Goal: Book appointment/travel/reservation

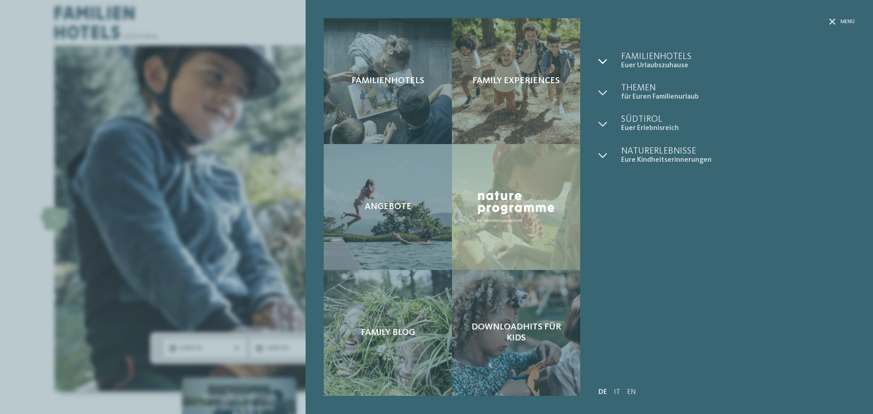
click at [610, 55] on div at bounding box center [610, 61] width 23 height 18
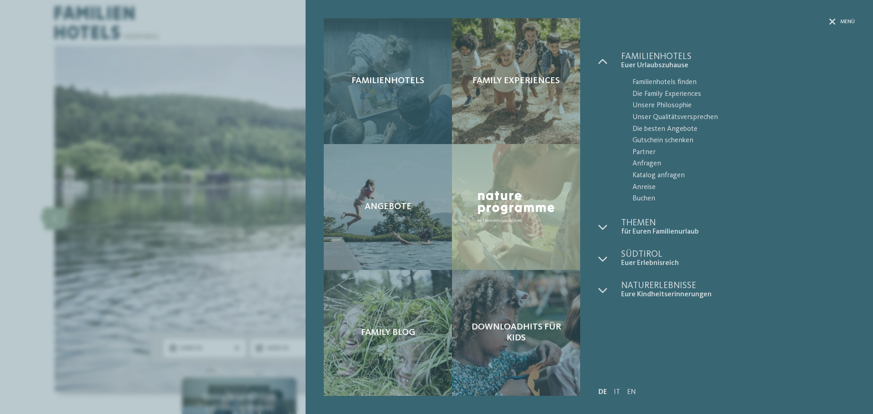
click at [434, 91] on div "Familienhotels" at bounding box center [388, 81] width 128 height 126
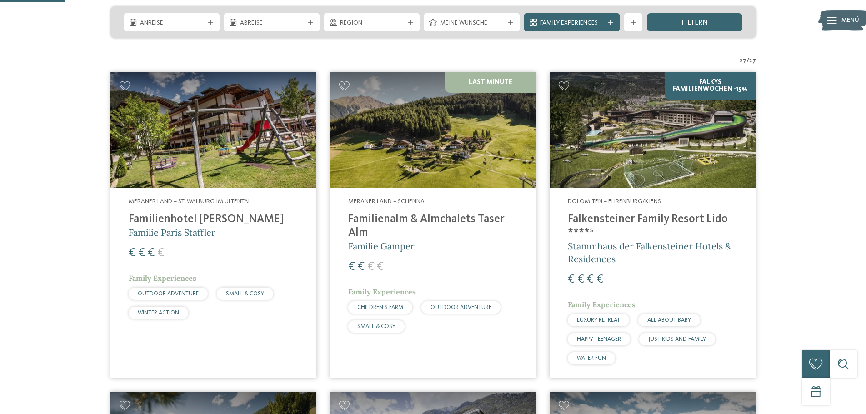
click at [167, 242] on div "Meraner Land – [GEOGRAPHIC_DATA] im Ultental Familienhotel [PERSON_NAME] Famili…" at bounding box center [214, 260] width 206 height 145
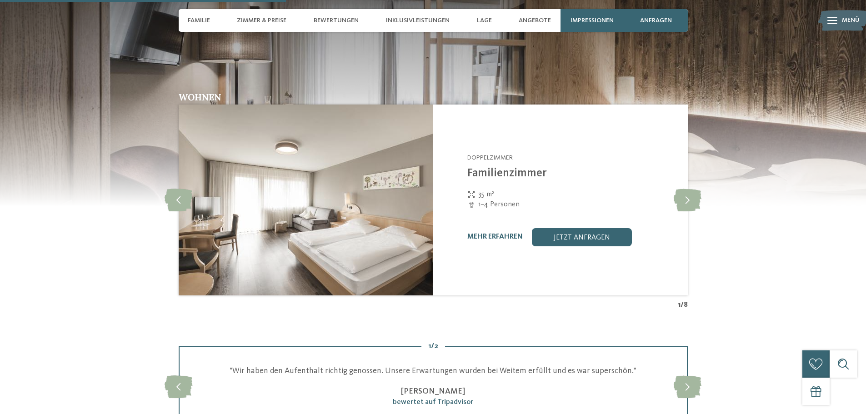
scroll to position [1183, 0]
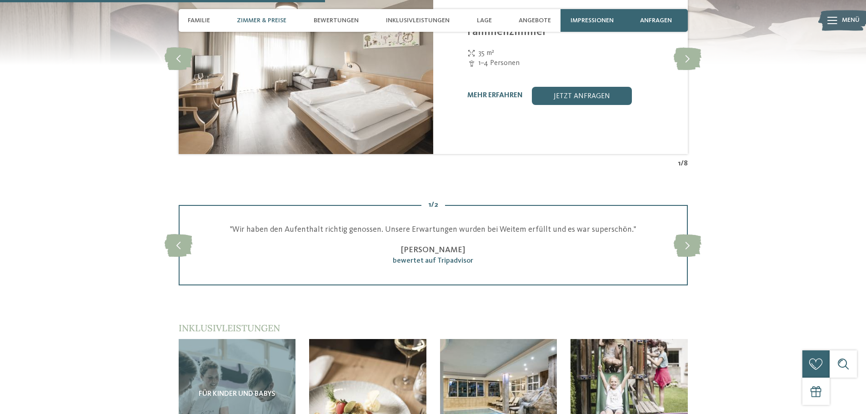
click at [258, 17] on span "Zimmer & Preise" at bounding box center [262, 21] width 50 height 8
click at [266, 20] on span "Zimmer & Preise" at bounding box center [262, 21] width 50 height 8
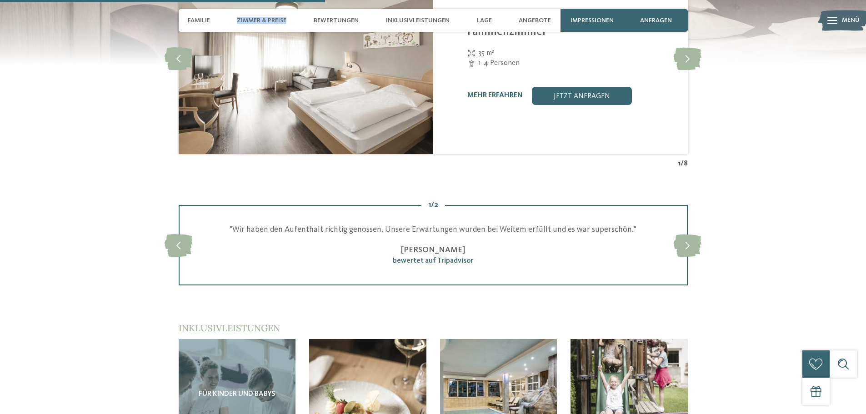
click at [266, 20] on span "Zimmer & Preise" at bounding box center [262, 21] width 50 height 8
click at [272, 25] on div "Zimmer & Preise" at bounding box center [261, 20] width 59 height 23
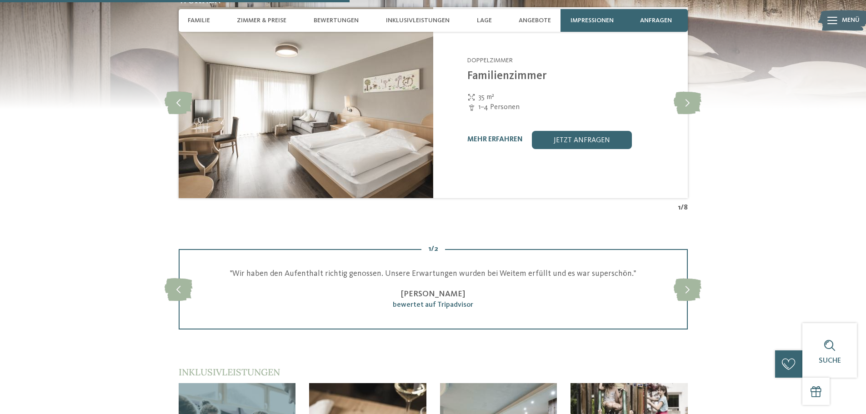
scroll to position [1001, 0]
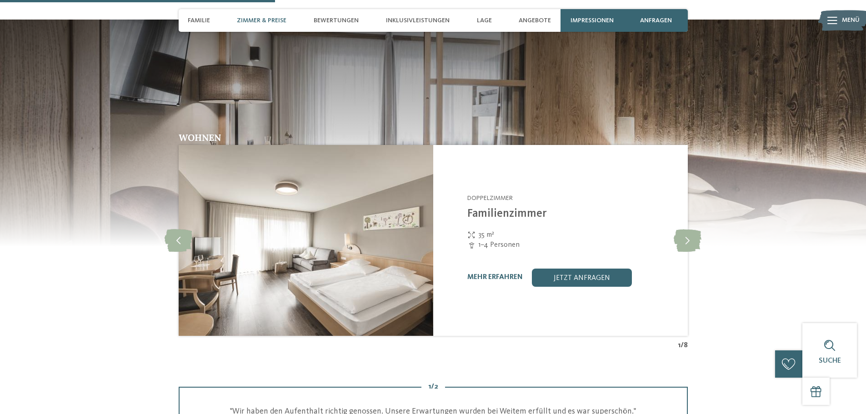
click at [279, 19] on span "Zimmer & Preise" at bounding box center [262, 21] width 50 height 8
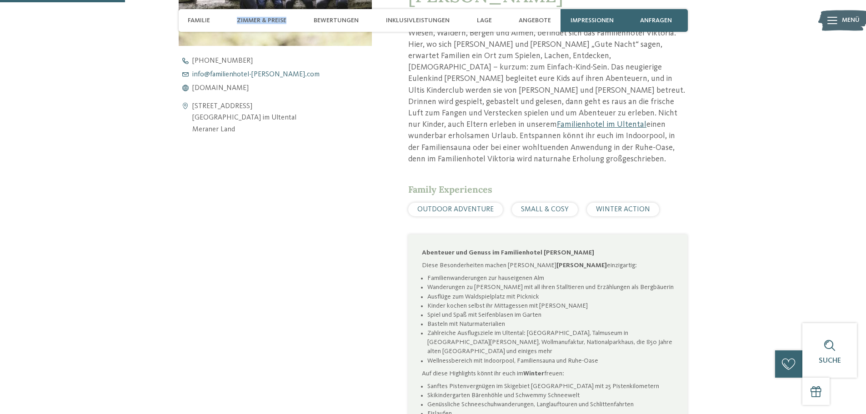
click at [287, 72] on span "info@ no-spam. familienhotel-viktoria. no-spam. com" at bounding box center [255, 74] width 127 height 7
click at [273, 21] on span "Zimmer & Preise" at bounding box center [262, 21] width 50 height 8
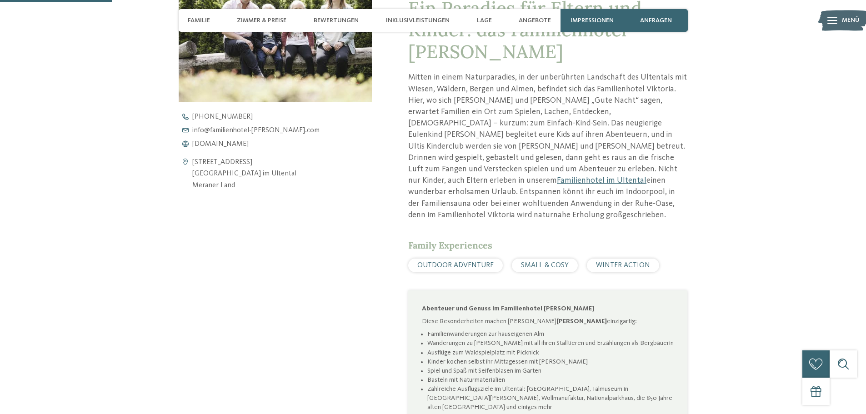
scroll to position [409, 0]
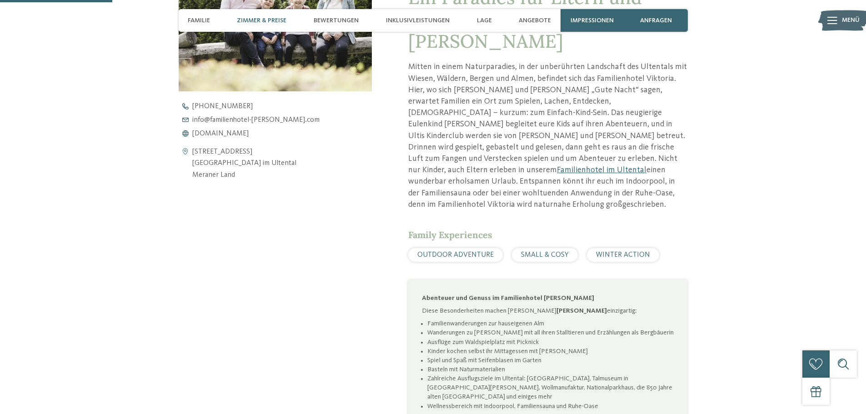
click at [268, 23] on span "Zimmer & Preise" at bounding box center [262, 21] width 50 height 8
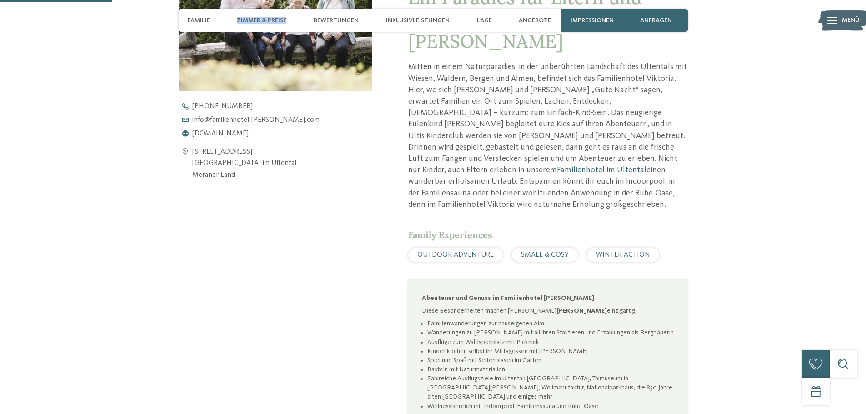
click at [268, 23] on span "Zimmer & Preise" at bounding box center [262, 21] width 50 height 8
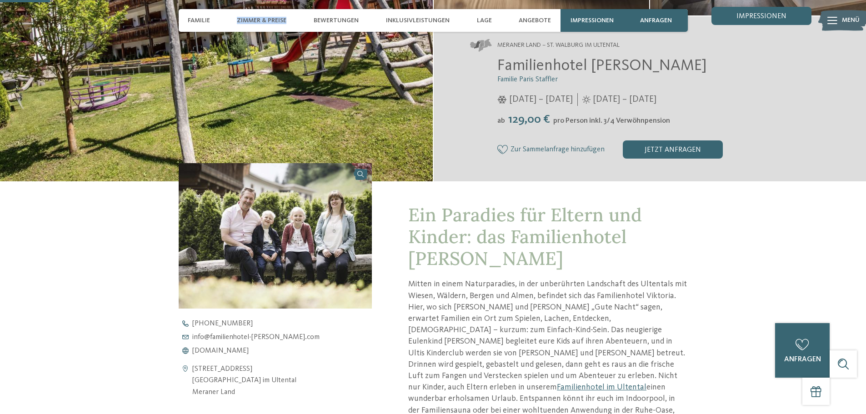
scroll to position [182, 0]
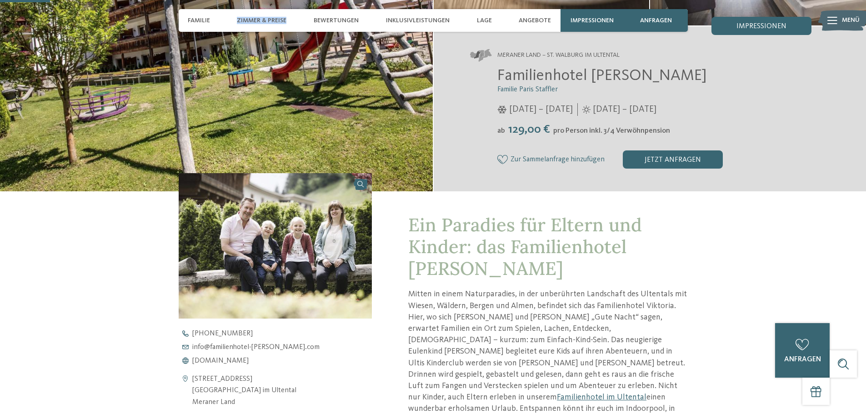
click at [306, 24] on div "Familie Zimmer & Preise Bewertungen Inklusivleistungen Lage Angebote" at bounding box center [369, 20] width 373 height 23
click at [336, 24] on span "Bewertungen" at bounding box center [336, 21] width 45 height 8
click at [413, 22] on span "Inklusivleistungen" at bounding box center [418, 21] width 64 height 8
drag, startPoint x: 480, startPoint y: 22, endPoint x: 533, endPoint y: 20, distance: 52.8
click at [482, 22] on span "Lage" at bounding box center [484, 21] width 15 height 8
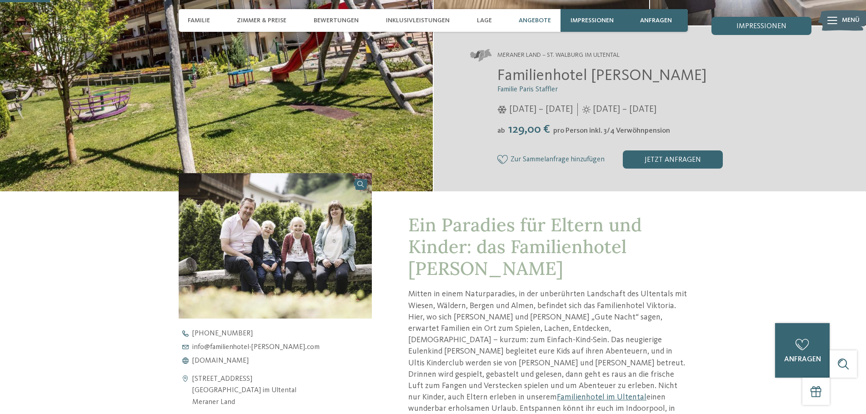
click at [533, 20] on span "Angebote" at bounding box center [535, 21] width 32 height 8
click at [654, 20] on span "anfragen" at bounding box center [656, 21] width 32 height 8
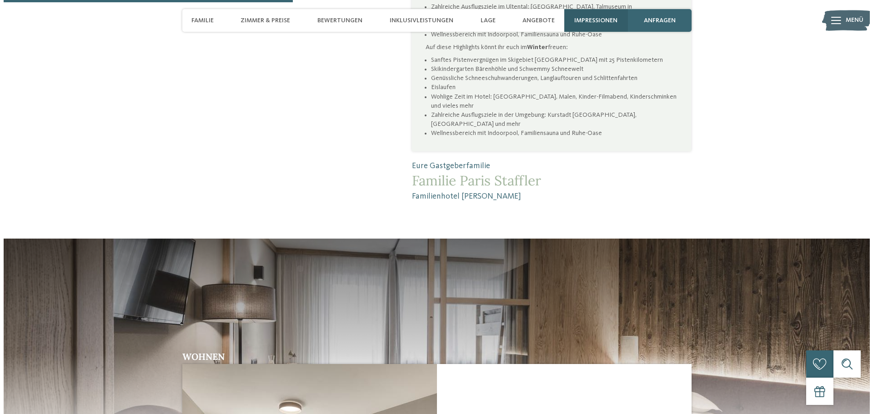
scroll to position [1401, 0]
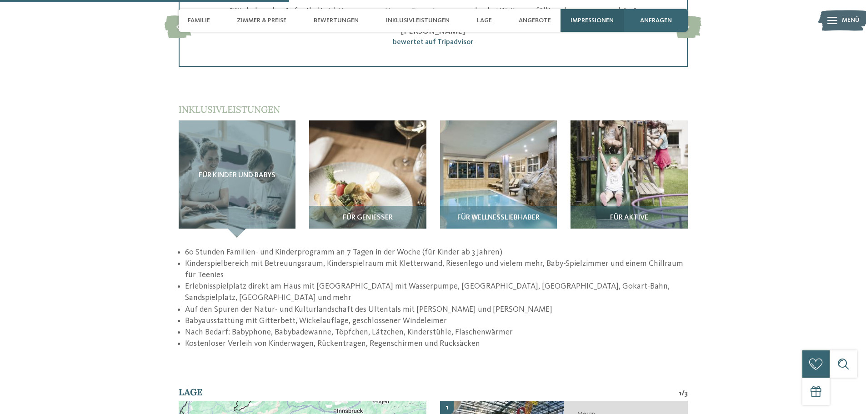
click at [603, 20] on span "Impressionen" at bounding box center [592, 21] width 43 height 8
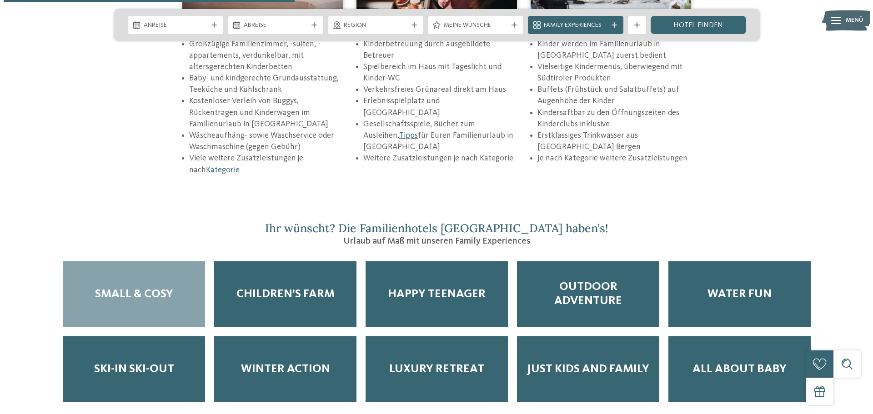
scroll to position [1501, 0]
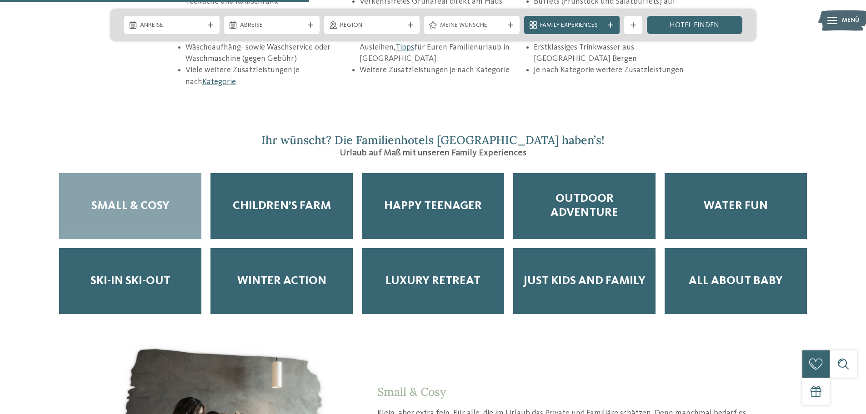
click at [848, 19] on span "Menü" at bounding box center [851, 20] width 18 height 9
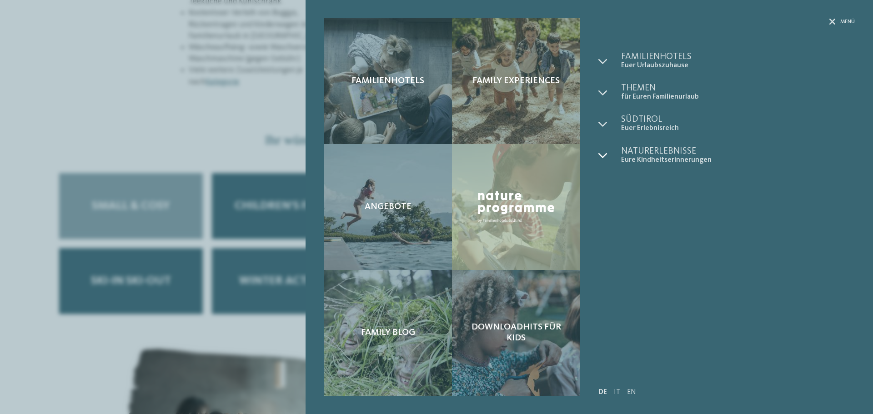
click at [603, 154] on icon at bounding box center [603, 155] width 9 height 9
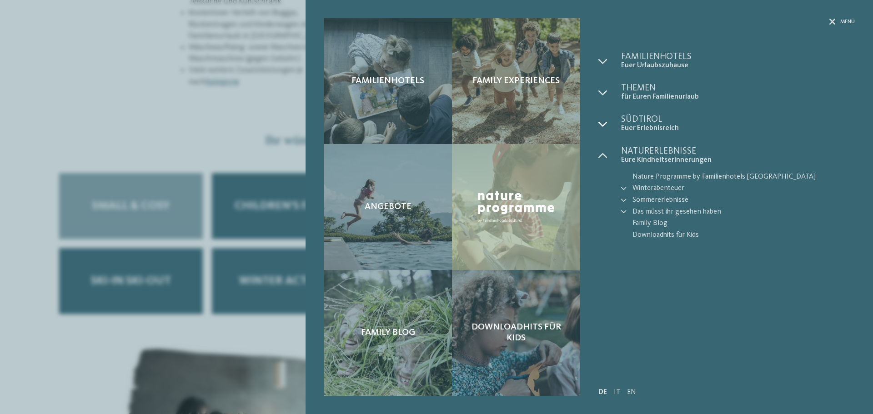
click at [609, 121] on div at bounding box center [610, 124] width 23 height 18
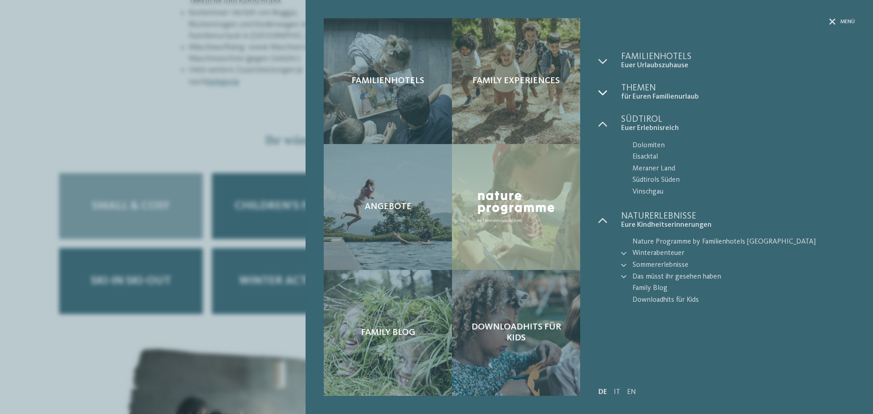
click at [604, 96] on icon at bounding box center [603, 92] width 9 height 9
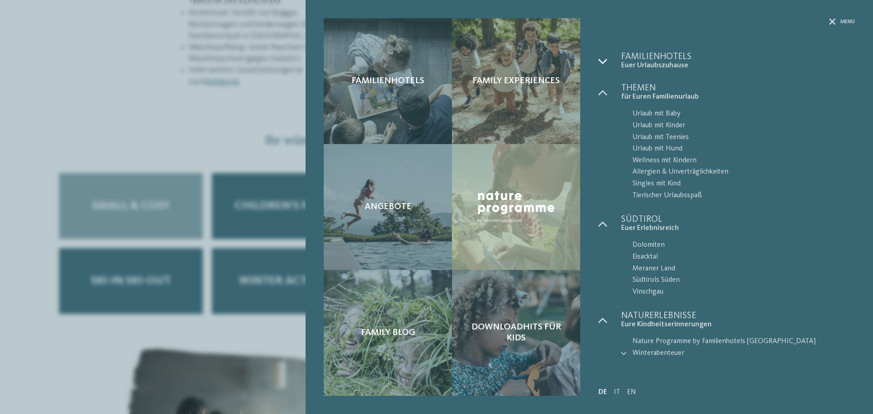
click at [605, 54] on div at bounding box center [610, 61] width 23 height 18
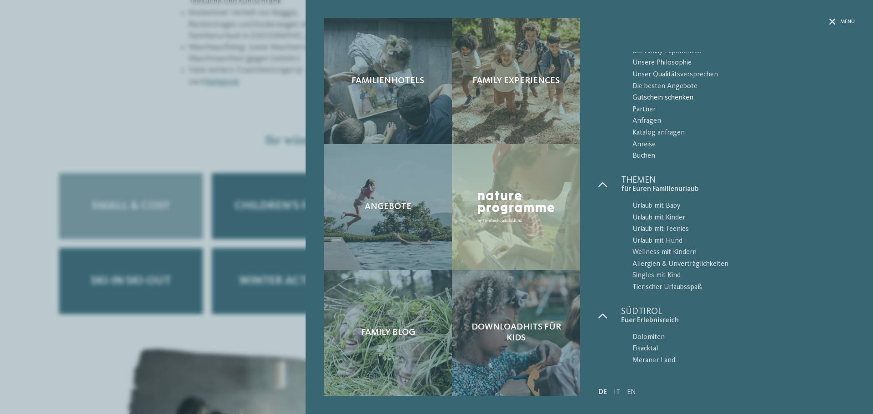
scroll to position [0, 0]
